Goal: Task Accomplishment & Management: Complete application form

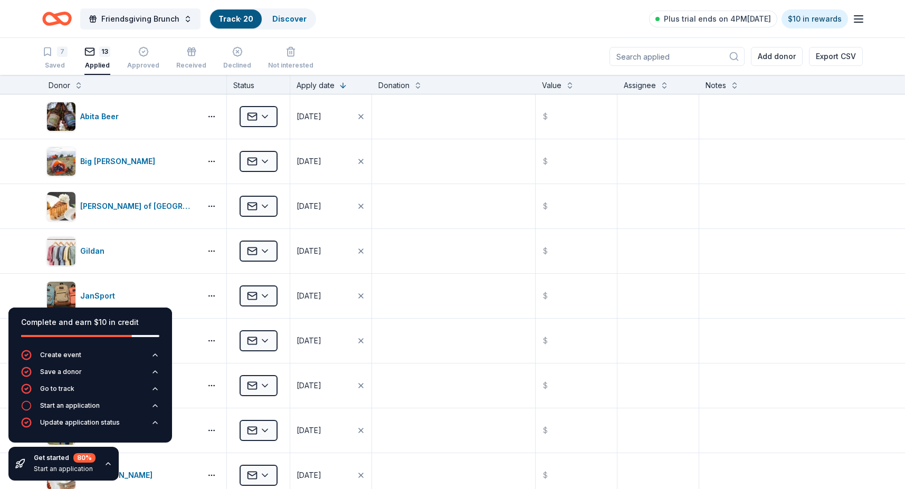
click at [111, 465] on div "Get started 80 % Start an application" at bounding box center [63, 464] width 110 height 34
click at [104, 465] on icon "button" at bounding box center [108, 464] width 8 height 8
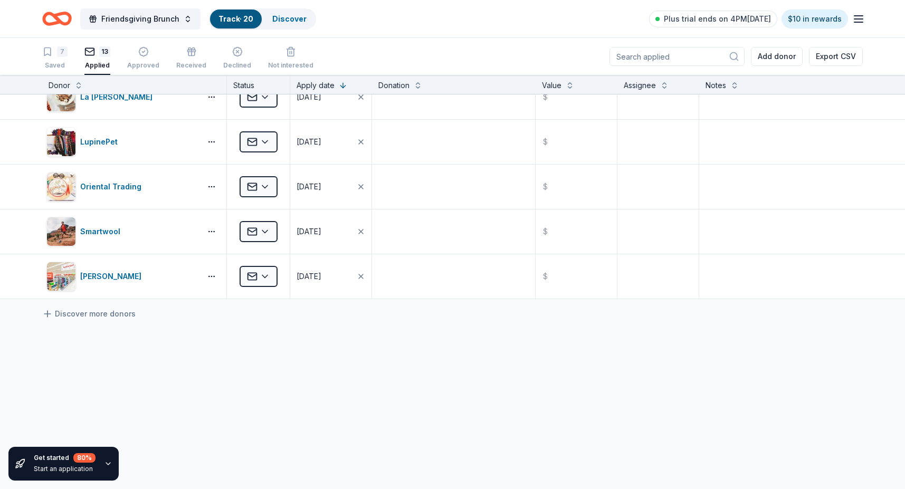
scroll to position [377, 0]
click at [78, 314] on link "Discover more donors" at bounding box center [88, 315] width 93 height 13
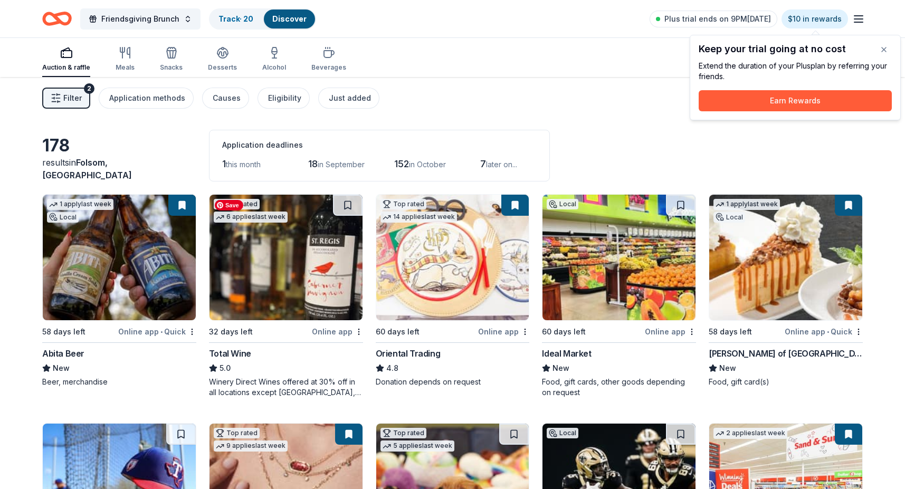
click at [315, 297] on img at bounding box center [285, 258] width 153 height 126
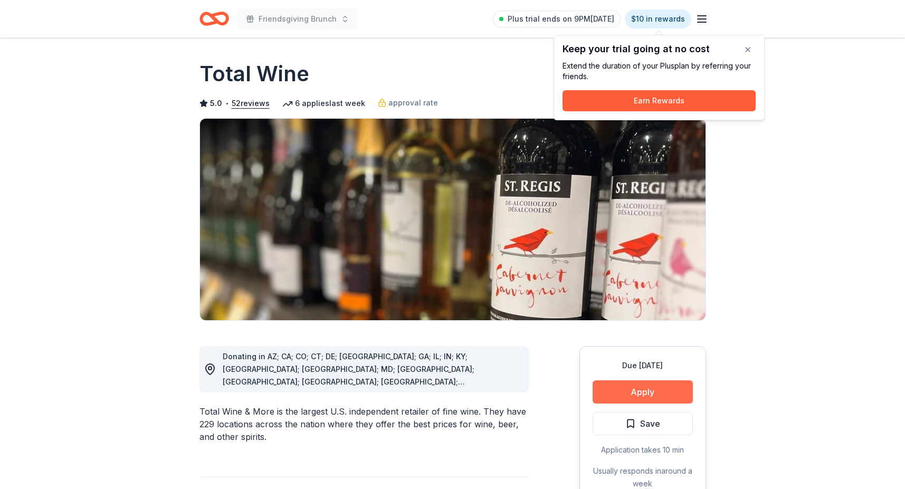
click at [661, 384] on button "Apply" at bounding box center [642, 391] width 100 height 23
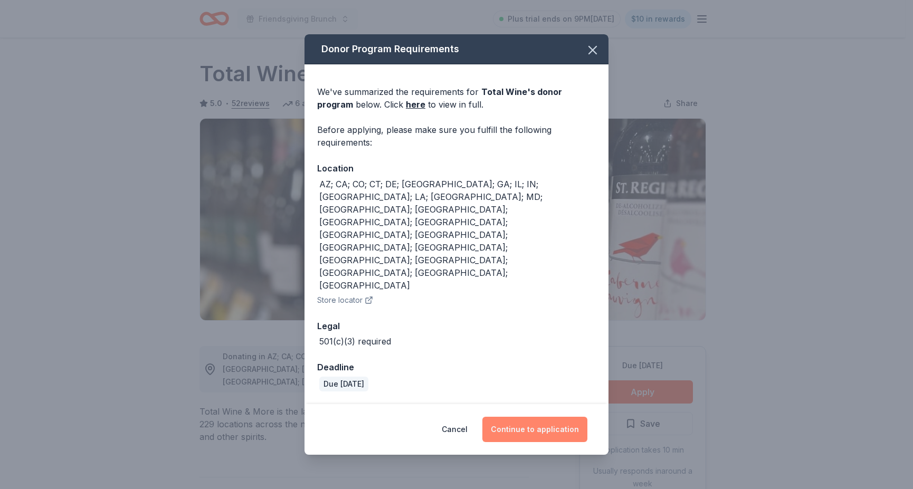
drag, startPoint x: 534, startPoint y: 387, endPoint x: 553, endPoint y: 385, distance: 18.6
click at [534, 417] on button "Continue to application" at bounding box center [534, 429] width 105 height 25
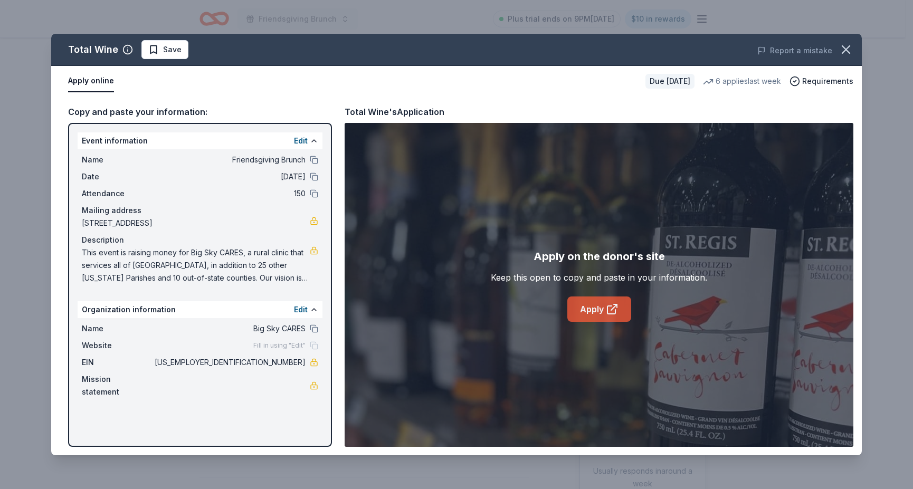
click at [618, 307] on icon at bounding box center [612, 309] width 13 height 13
